Goal: Information Seeking & Learning: Learn about a topic

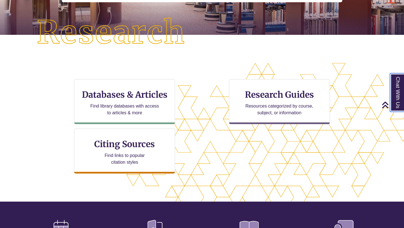
scroll to position [129, 0]
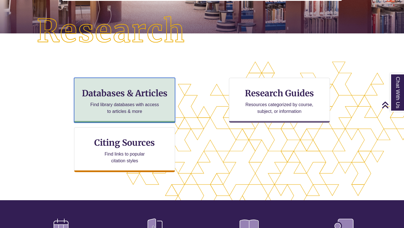
click at [160, 97] on h3 "Databases & Articles" at bounding box center [125, 93] width 92 height 11
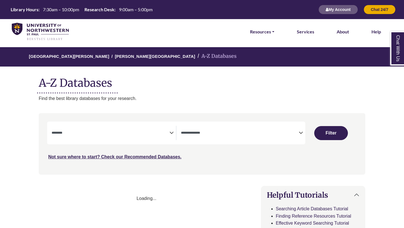
select select "Database Subject Filter"
select select "Database Types Filter"
select select "Database Subject Filter"
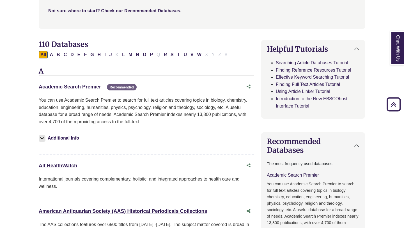
scroll to position [147, 0]
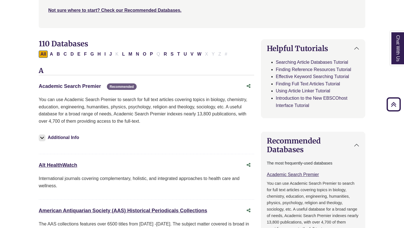
click at [91, 87] on link "Academic Search Premier This link opens in a new window" at bounding box center [70, 86] width 62 height 6
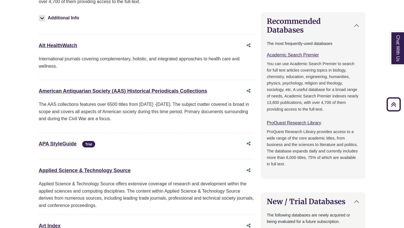
scroll to position [268, 0]
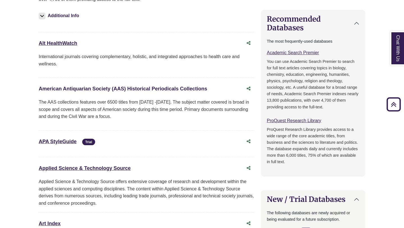
click at [79, 88] on link "American Antiquarian Society (AAS) Historical Periodicals Collections This link…" at bounding box center [123, 89] width 169 height 6
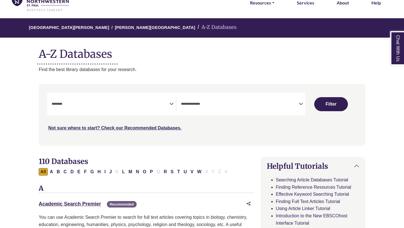
scroll to position [29, 0]
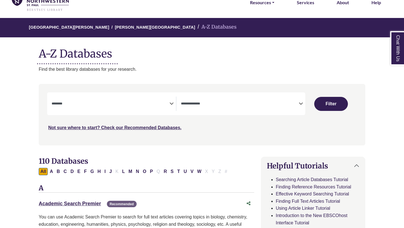
click at [300, 103] on icon "Search filters" at bounding box center [301, 103] width 4 height 8
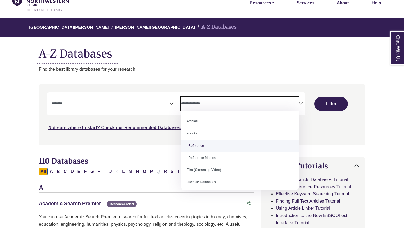
select select "*****"
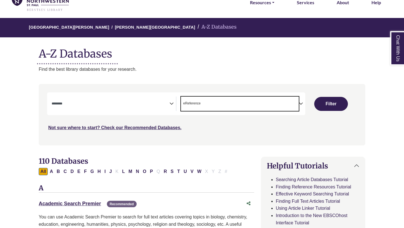
click at [168, 106] on textarea "Search" at bounding box center [111, 104] width 118 height 4
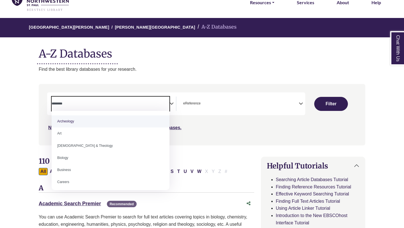
click at [214, 133] on div "Search filters" at bounding box center [202, 114] width 320 height 57
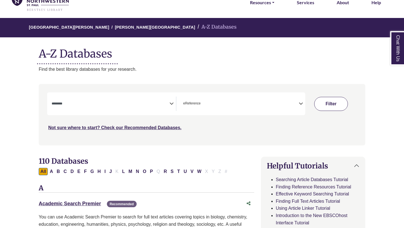
click at [336, 106] on button "Filter" at bounding box center [331, 104] width 34 height 14
select select "Database Subject Filter"
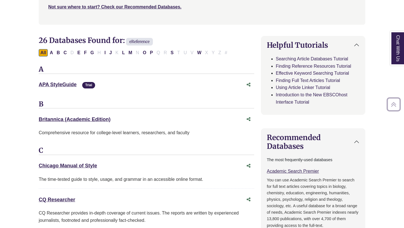
scroll to position [152, 0]
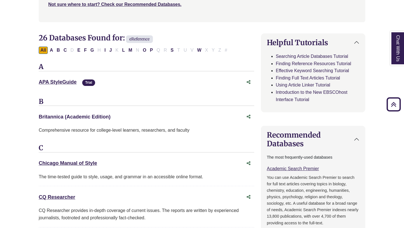
click at [100, 118] on link "Britannica (Academic Edition) This link opens in a new window" at bounding box center [75, 117] width 72 height 6
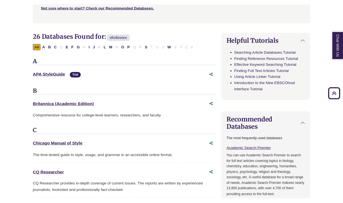
scroll to position [151, 0]
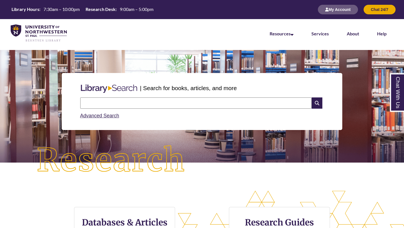
click at [114, 105] on input "text" at bounding box center [196, 102] width 232 height 11
type input "**********"
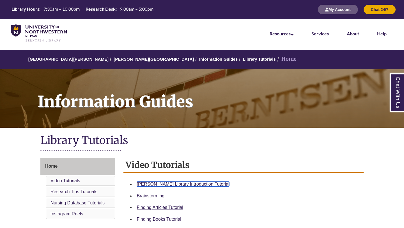
click at [180, 184] on link "[PERSON_NAME] Library Introduction Tutorial" at bounding box center [183, 184] width 93 height 5
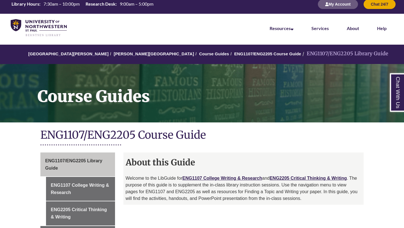
scroll to position [7, 0]
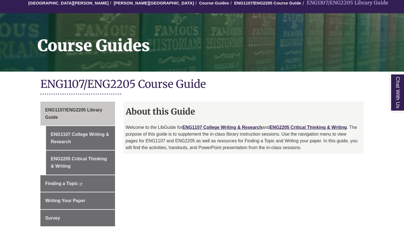
scroll to position [58, 0]
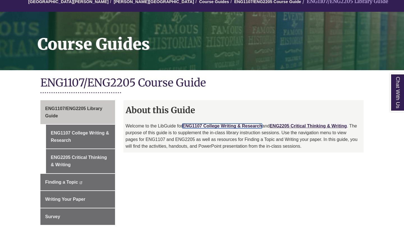
click at [226, 126] on link "ENG1107 College Writing & Research" at bounding box center [222, 126] width 80 height 5
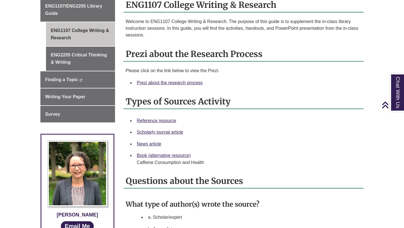
scroll to position [159, 0]
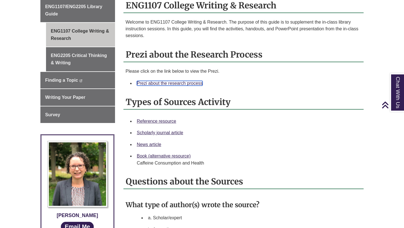
click at [161, 84] on link "Prezi about the research process" at bounding box center [170, 83] width 66 height 5
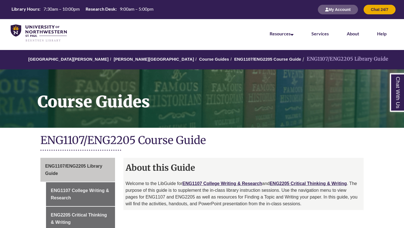
scroll to position [58, 0]
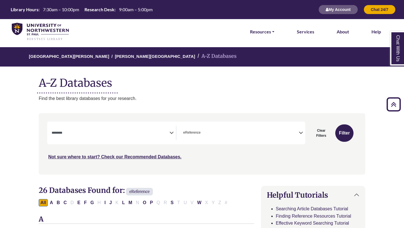
select select "Database Subject Filter"
select select "*****"
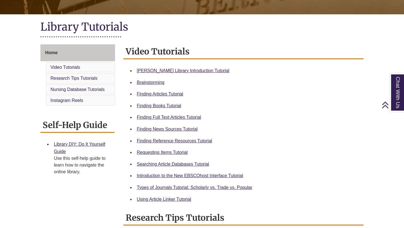
scroll to position [114, 0]
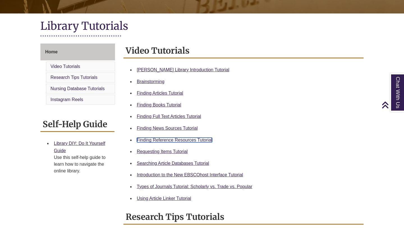
click at [168, 141] on link "Finding Reference Resources Tutorial" at bounding box center [175, 140] width 76 height 5
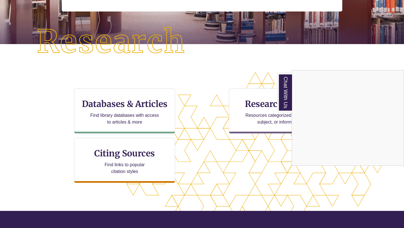
scroll to position [119, 0]
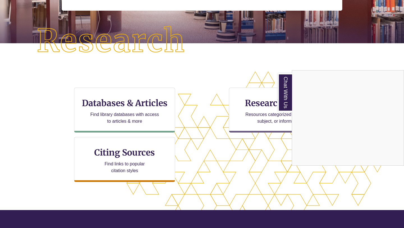
click at [124, 101] on div "Chat With Us" at bounding box center [202, 114] width 404 height 228
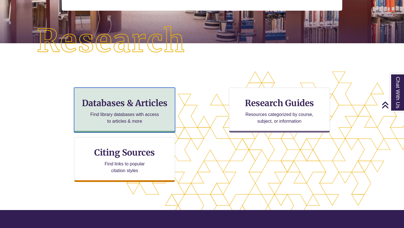
click at [135, 106] on h3 "Databases & Articles" at bounding box center [125, 103] width 92 height 11
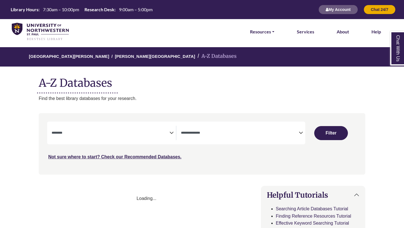
select select "Database Subject Filter"
select select "Database Types Filter"
select select "Database Subject Filter"
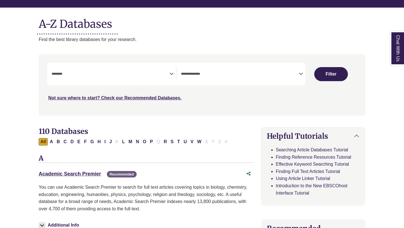
scroll to position [63, 0]
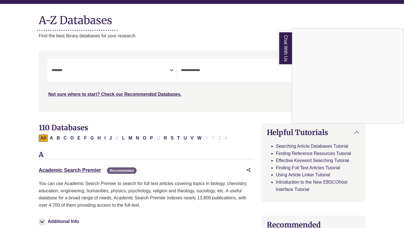
click at [223, 71] on div "Chat With Us" at bounding box center [202, 114] width 404 height 228
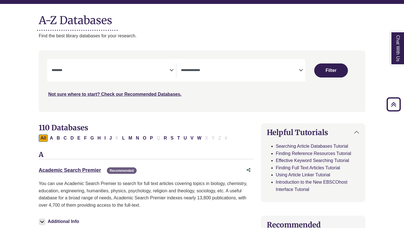
click at [300, 69] on icon "Search filters" at bounding box center [301, 69] width 4 height 8
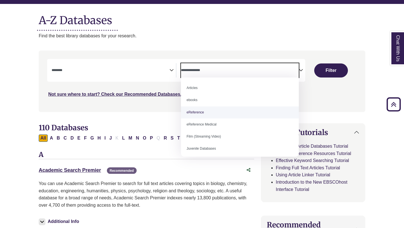
select select "*****"
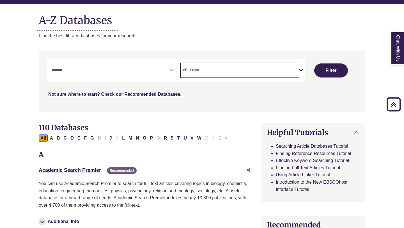
click at [167, 70] on textarea "Search" at bounding box center [111, 70] width 118 height 4
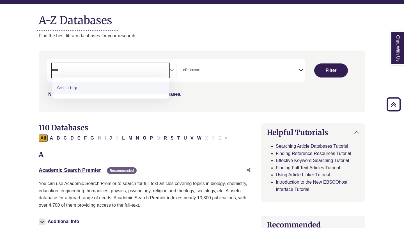
type textarea "*****"
select select "*****"
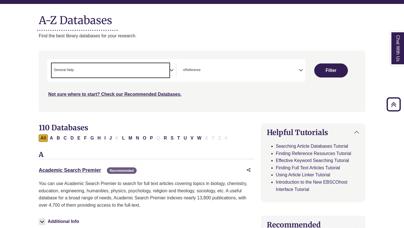
click at [332, 67] on button "Filter" at bounding box center [331, 70] width 34 height 14
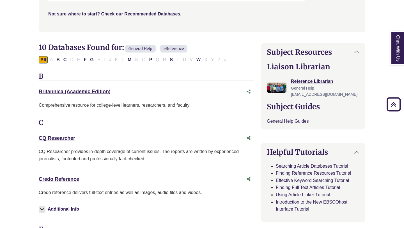
scroll to position [144, 0]
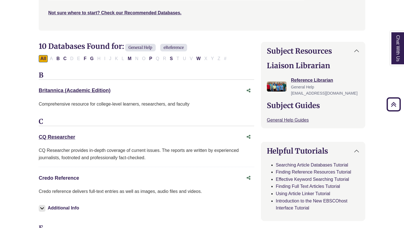
click at [71, 178] on link "Credo Reference This link opens in a new window" at bounding box center [59, 178] width 40 height 6
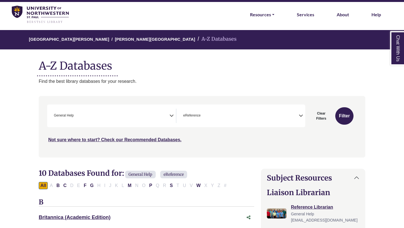
scroll to position [18, 0]
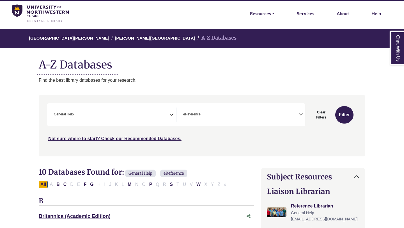
click at [53, 12] on img at bounding box center [40, 13] width 57 height 18
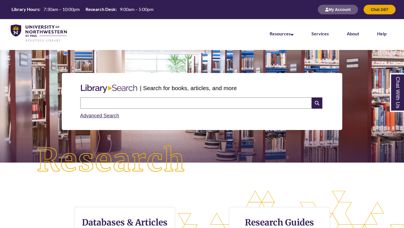
click at [126, 105] on input "text" at bounding box center [196, 102] width 232 height 11
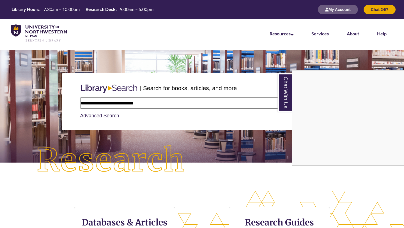
type input "**********"
